Goal: Task Accomplishment & Management: Complete application form

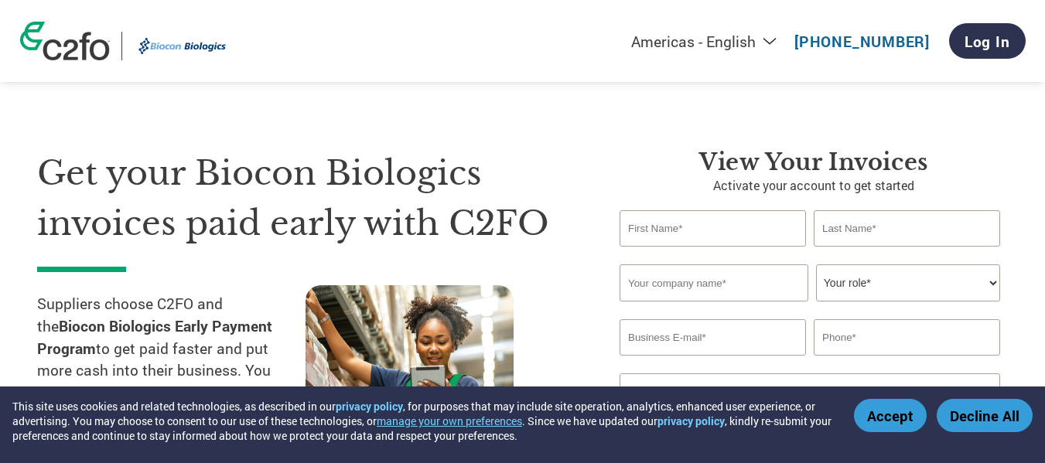
click at [655, 231] on input "text" at bounding box center [713, 228] width 186 height 36
type input "[PERSON_NAME]"
click at [867, 227] on input "text" at bounding box center [907, 228] width 186 height 36
type input "[PERSON_NAME]"
click at [723, 292] on input "text" at bounding box center [714, 283] width 189 height 37
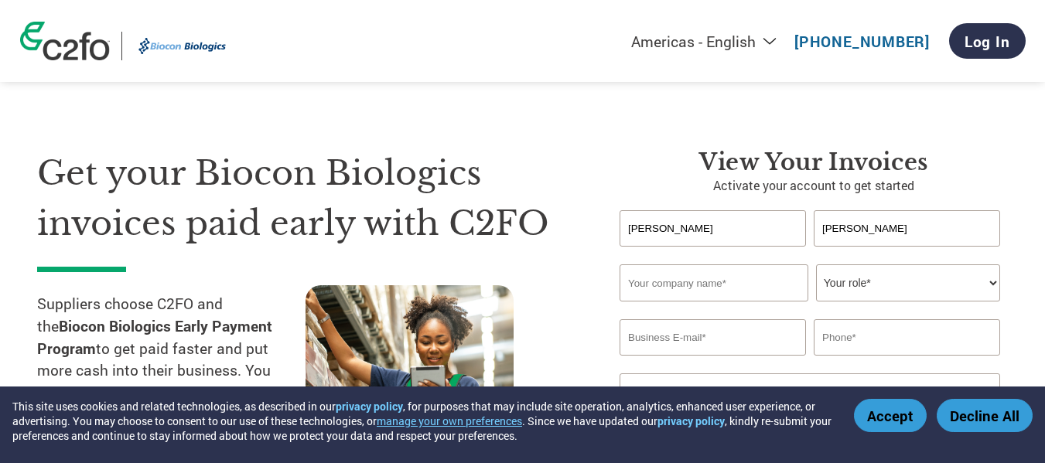
paste input "WRITER BUSINESS SERVICES PRIVATE LIMITED"
type input "WRITER BUSINESS SERVICES PRIVATE LIMITED"
click at [920, 280] on select "Your role* CFO Controller Credit Manager Finance Director Treasurer CEO Preside…" at bounding box center [908, 283] width 184 height 37
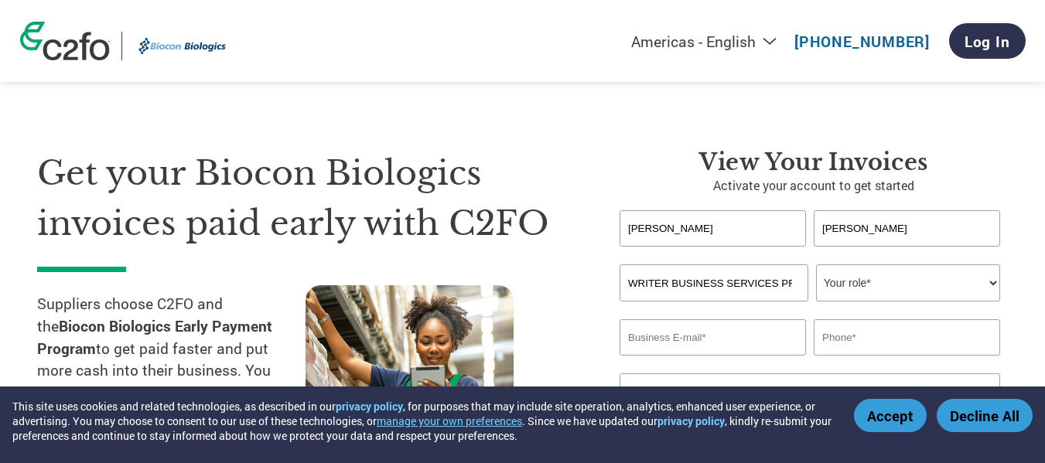
select select "ACCOUNTS_RECEIVABLE"
click at [816, 265] on select "Your role* CFO Controller Credit Manager Finance Director Treasurer CEO Preside…" at bounding box center [908, 283] width 184 height 37
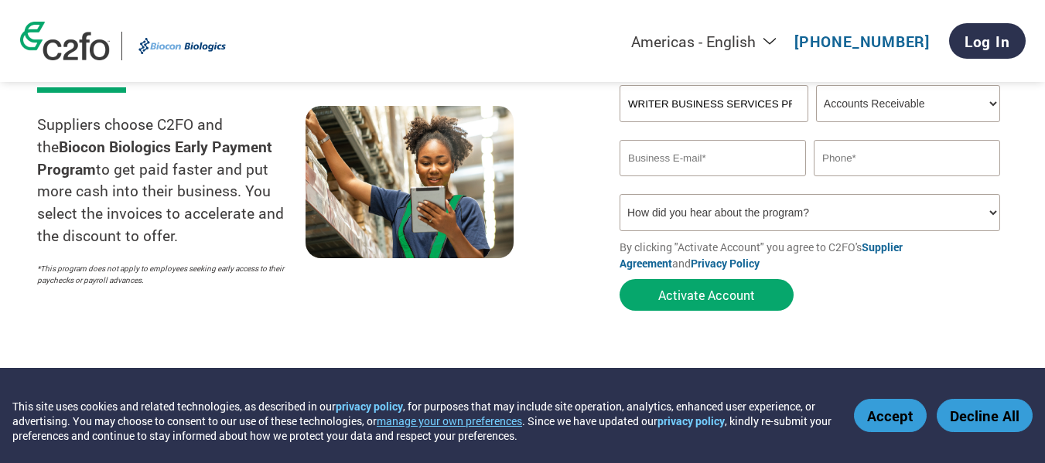
scroll to position [77, 0]
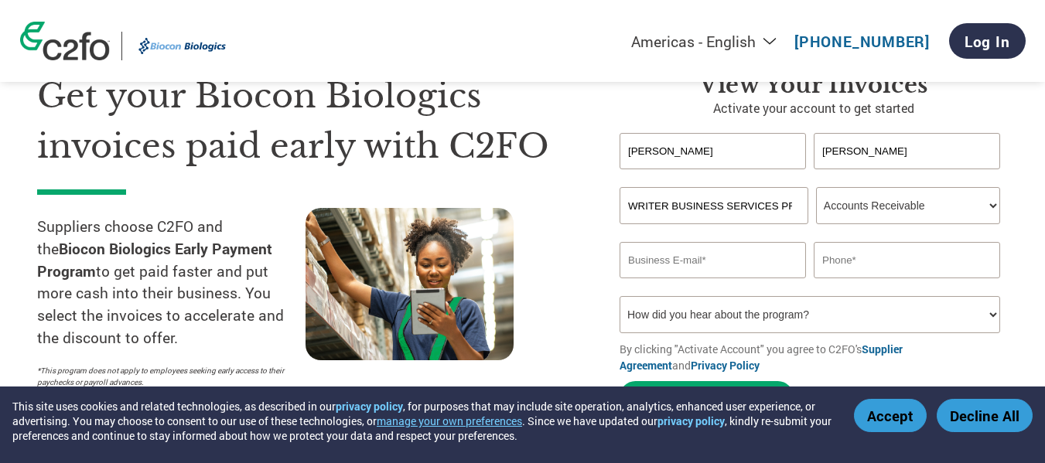
click at [706, 255] on input "email" at bounding box center [713, 260] width 186 height 36
click at [957, 108] on p "Activate your account to get started" at bounding box center [814, 108] width 388 height 19
click at [696, 265] on input "email" at bounding box center [713, 260] width 186 height 36
paste input "[PERSON_NAME][EMAIL_ADDRESS][PERSON_NAME][DOMAIN_NAME]"
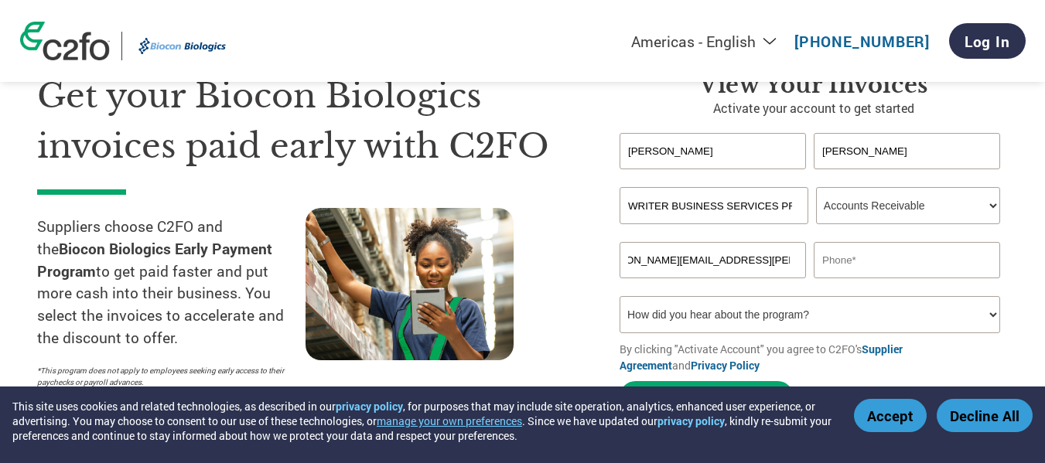
type input "[PERSON_NAME][EMAIL_ADDRESS][PERSON_NAME][DOMAIN_NAME]"
click at [853, 254] on input "text" at bounding box center [907, 260] width 186 height 36
type input "9620216903"
click at [793, 320] on select "How did you hear about the program? Received a letter Email Social Media Online…" at bounding box center [810, 314] width 381 height 37
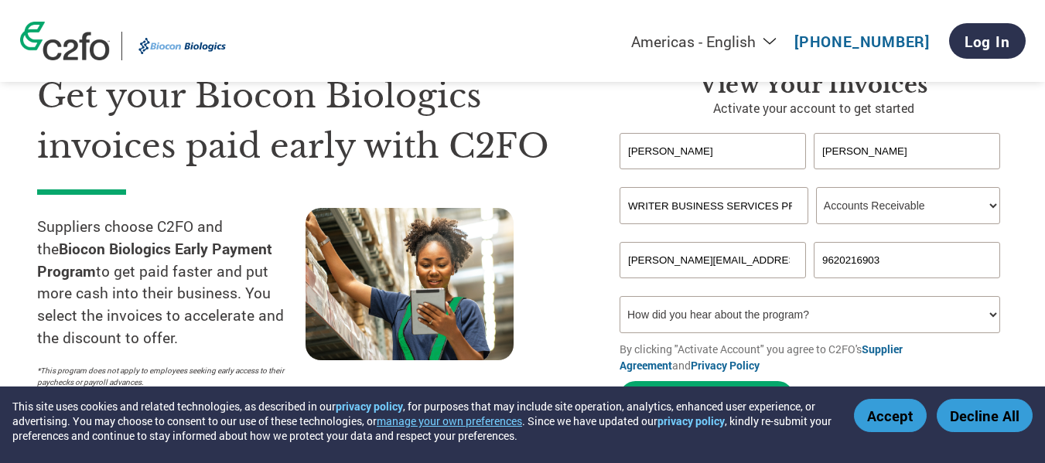
select select "Email"
click at [620, 296] on select "How did you hear about the program? Received a letter Email Social Media Online…" at bounding box center [810, 314] width 381 height 37
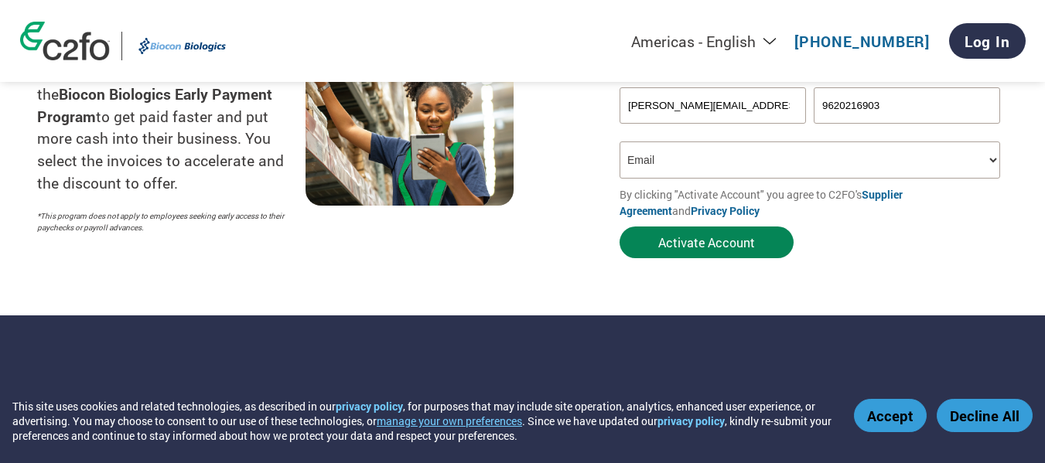
click at [734, 251] on button "Activate Account" at bounding box center [707, 243] width 174 height 32
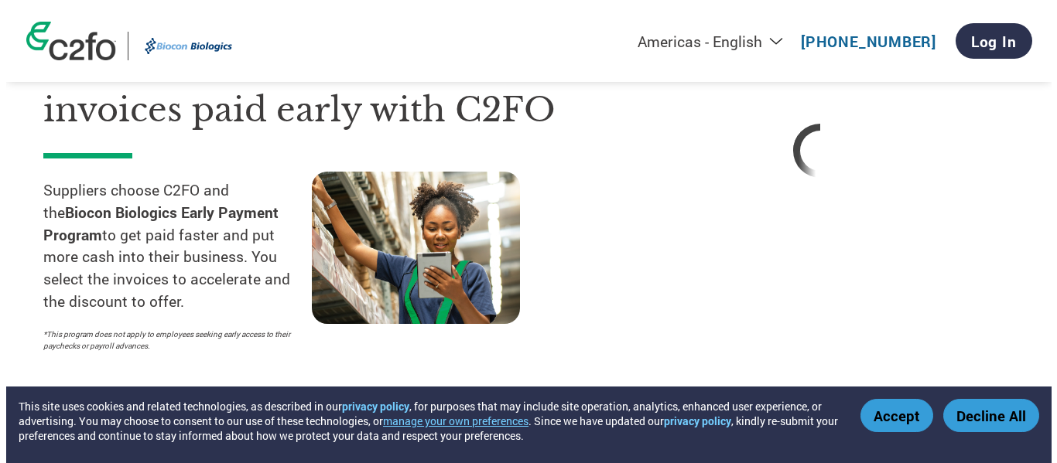
scroll to position [0, 0]
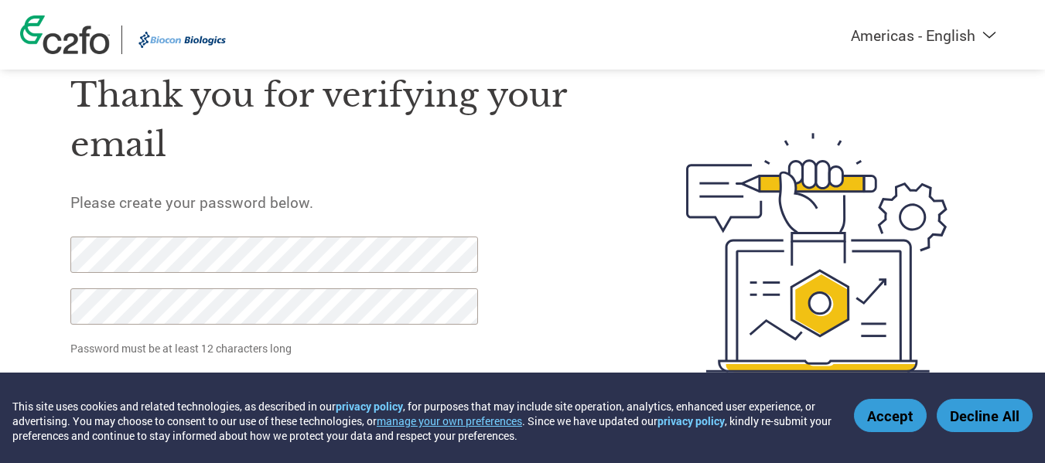
scroll to position [86, 0]
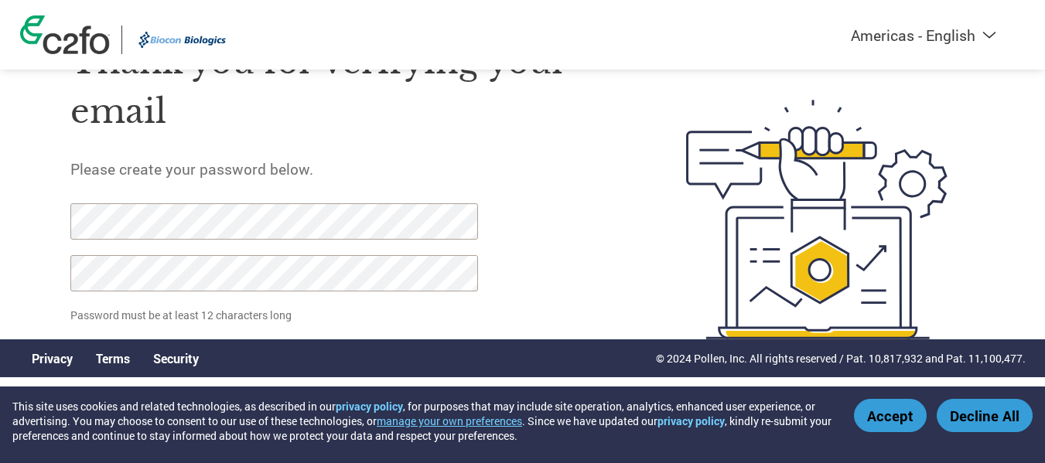
click at [70, 342] on input "Set Password" at bounding box center [146, 358] width 153 height 32
click input "Set Password" at bounding box center [146, 358] width 153 height 32
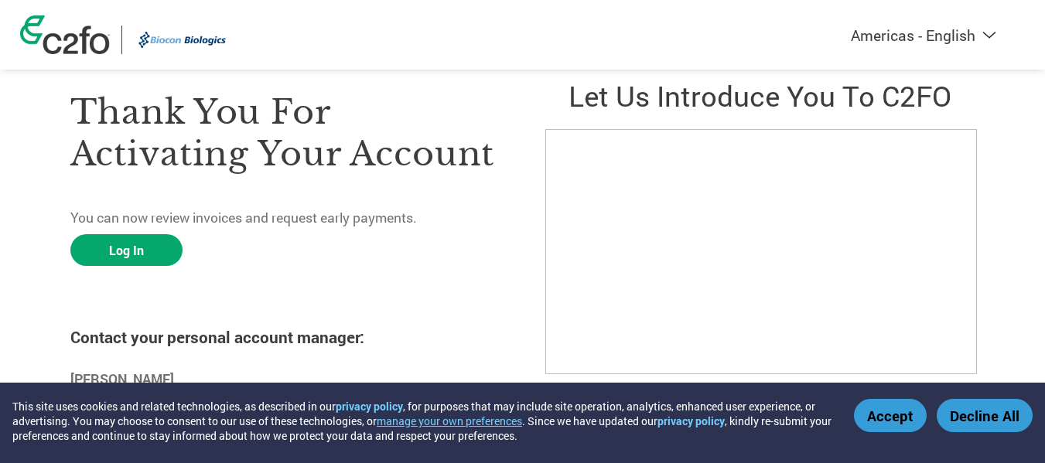
scroll to position [62, 0]
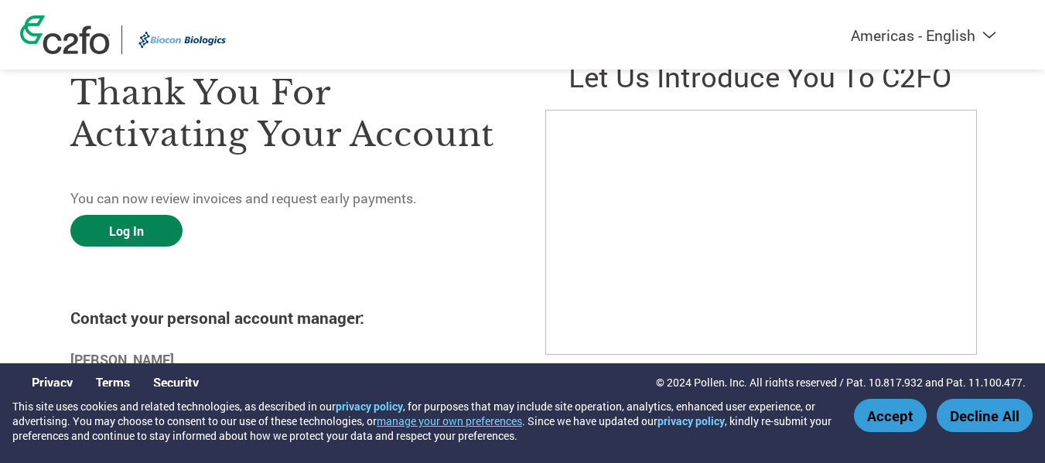
click at [125, 225] on link "Log In" at bounding box center [126, 231] width 112 height 32
